Goal: Task Accomplishment & Management: Use online tool/utility

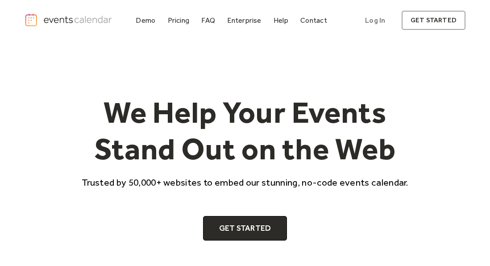
click at [69, 20] on img "home" at bounding box center [69, 20] width 89 height 14
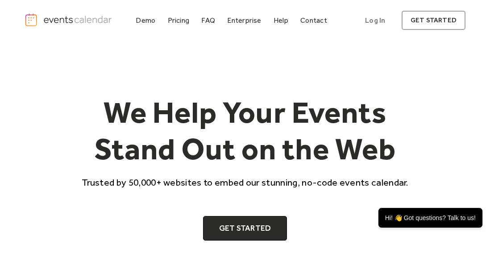
click at [82, 21] on img "home" at bounding box center [69, 20] width 89 height 14
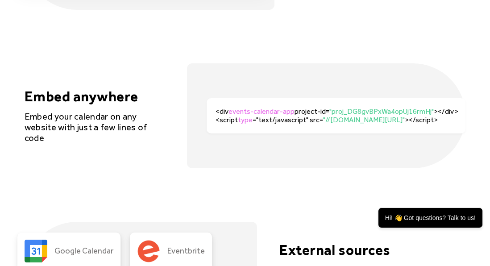
scroll to position [1818, 0]
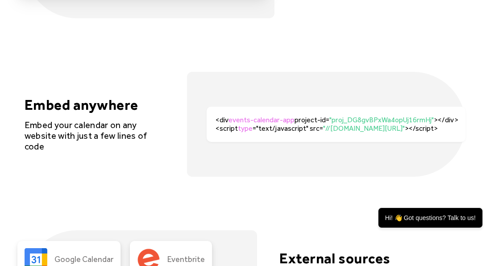
click at [215, 121] on div "<div events-calendar-app project-id= "proj_DG8gvBPxWa4opUj16rmHj" ></div><scrip…" at bounding box center [336, 124] width 259 height 35
click at [268, 127] on div "<div events-calendar-app project-id= "proj_DG8gvBPxWa4opUj16rmHj" ></div><scrip…" at bounding box center [341, 124] width 250 height 17
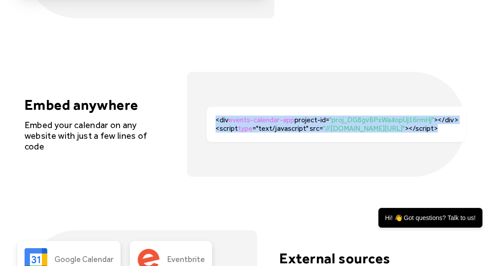
drag, startPoint x: 217, startPoint y: 121, endPoint x: 435, endPoint y: 132, distance: 218.7
click at [435, 132] on div "<div events-calendar-app project-id= "proj_DG8gvBPxWa4opUj16rmHj" ></div><scrip…" at bounding box center [341, 124] width 250 height 17
click at [210, 120] on div "<div events-calendar-app project-id= "proj_DG8gvBPxWa4opUj16rmHj" ></div><scrip…" at bounding box center [336, 124] width 259 height 35
drag, startPoint x: 216, startPoint y: 119, endPoint x: 402, endPoint y: 135, distance: 187.4
click at [402, 135] on div "<div events-calendar-app project-id= "proj_DG8gvBPxWa4opUj16rmHj" ></div><scrip…" at bounding box center [336, 124] width 259 height 35
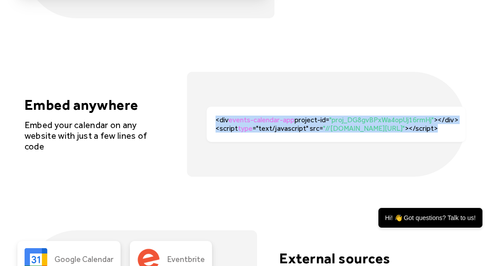
copy div "<div events-calendar-app project-id= "proj_DG8gvBPxWa4opUj16rmHj" ></div><scrip…"
